Goal: Browse casually: Explore the website without a specific task or goal

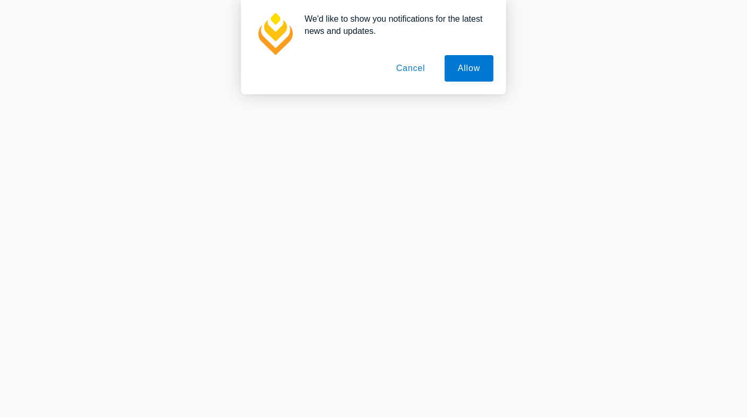
click at [418, 71] on button "Cancel" at bounding box center [411, 68] width 56 height 27
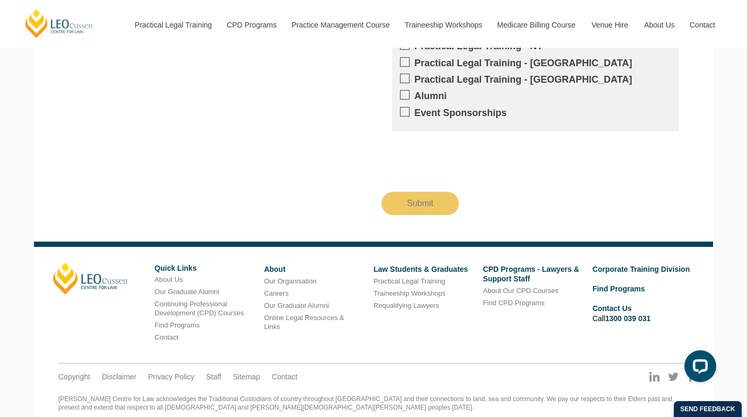
scroll to position [1267, 0]
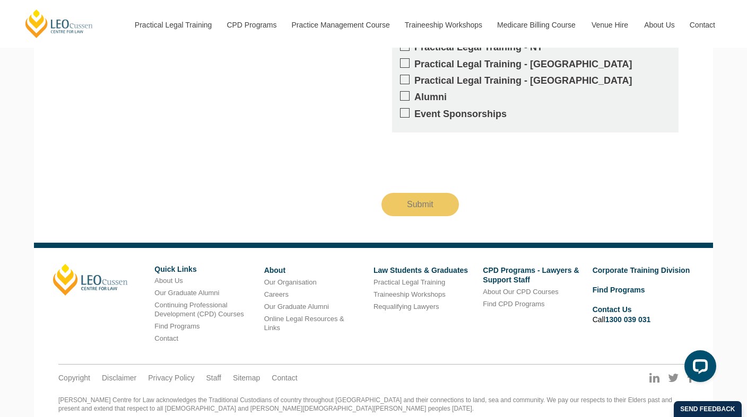
drag, startPoint x: 82, startPoint y: 398, endPoint x: 148, endPoint y: 397, distance: 66.8
click at [150, 397] on div "[PERSON_NAME] Centre for Law acknowledges the Traditional Custodians of country…" at bounding box center [373, 413] width 630 height 33
click at [167, 397] on div "[PERSON_NAME] Centre for Law acknowledges the Traditional Custodians of country…" at bounding box center [373, 413] width 630 height 33
drag, startPoint x: 80, startPoint y: 398, endPoint x: 137, endPoint y: 399, distance: 57.3
click at [137, 399] on div "[PERSON_NAME] Centre for Law acknowledges the Traditional Custodians of country…" at bounding box center [373, 413] width 630 height 33
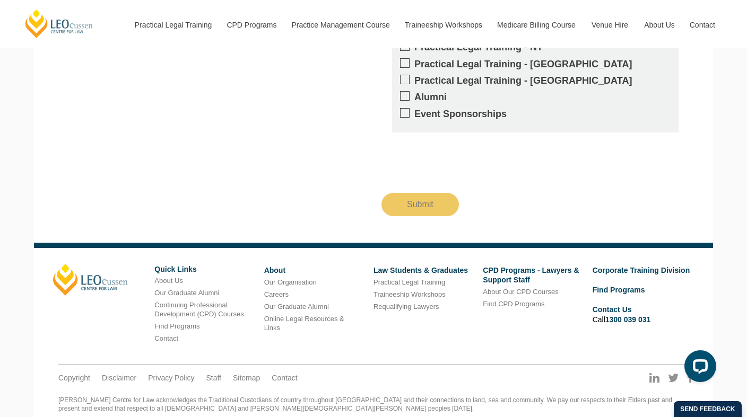
click at [166, 397] on div "[PERSON_NAME] Centre for Law acknowledges the Traditional Custodians of country…" at bounding box center [373, 413] width 630 height 33
drag, startPoint x: 81, startPoint y: 399, endPoint x: 160, endPoint y: 399, distance: 79.0
click at [160, 399] on div "[PERSON_NAME] Centre for Law acknowledges the Traditional Custodians of country…" at bounding box center [373, 413] width 630 height 33
click at [194, 365] on ul "Copyright Disclaimer Privacy Policy Staff Sitemap Contact" at bounding box center [373, 369] width 630 height 8
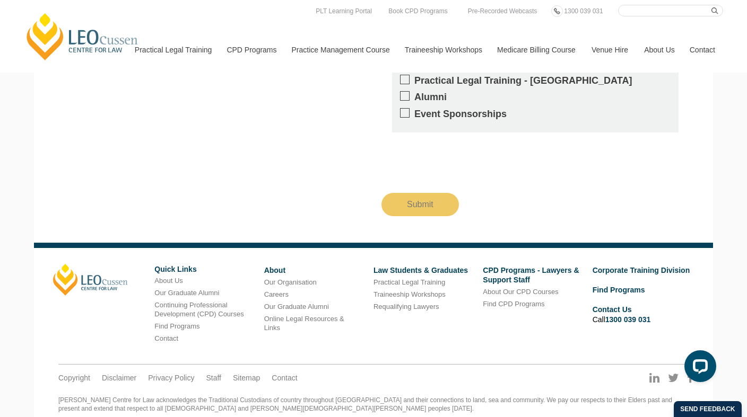
drag, startPoint x: 168, startPoint y: 397, endPoint x: 241, endPoint y: 398, distance: 73.2
click at [242, 399] on div "[PERSON_NAME] Centre for Law acknowledges the Traditional Custodians of country…" at bounding box center [373, 413] width 630 height 33
copy div "[PERSON_NAME] Centre for Law"
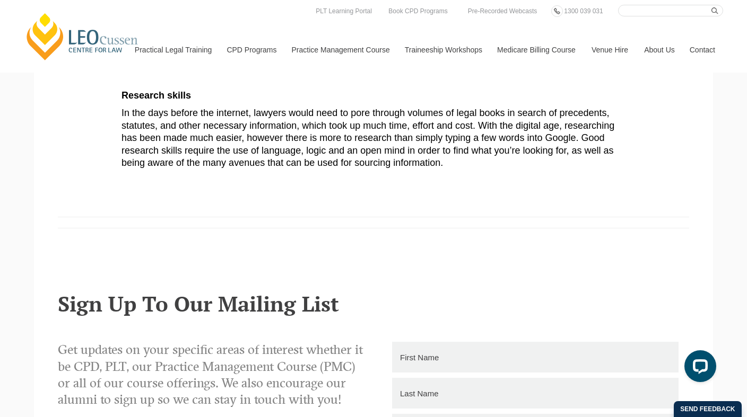
scroll to position [655, 0]
